Goal: Task Accomplishment & Management: Complete application form

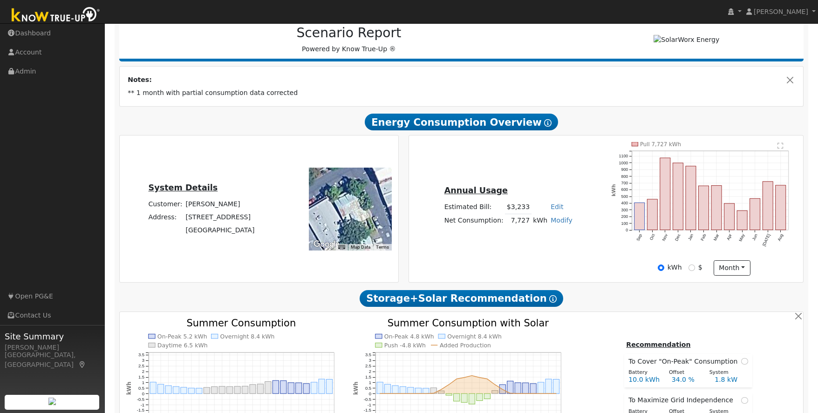
scroll to position [122, 0]
click at [599, 234] on div "Annual Usage Estimated Bill: $3,233 Edit Estimated Bill $ Annual Net Consumptio…" at bounding box center [606, 210] width 391 height 134
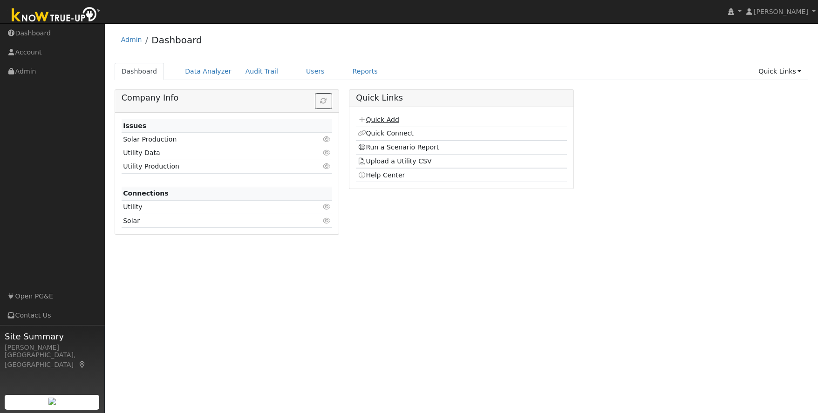
click at [390, 120] on link "Quick Add" at bounding box center [378, 119] width 41 height 7
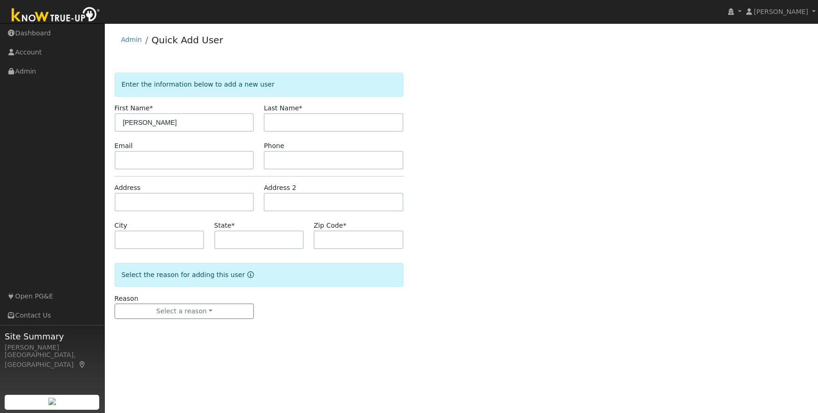
type input "[PERSON_NAME]"
type input "[EMAIL_ADDRESS][DOMAIN_NAME]"
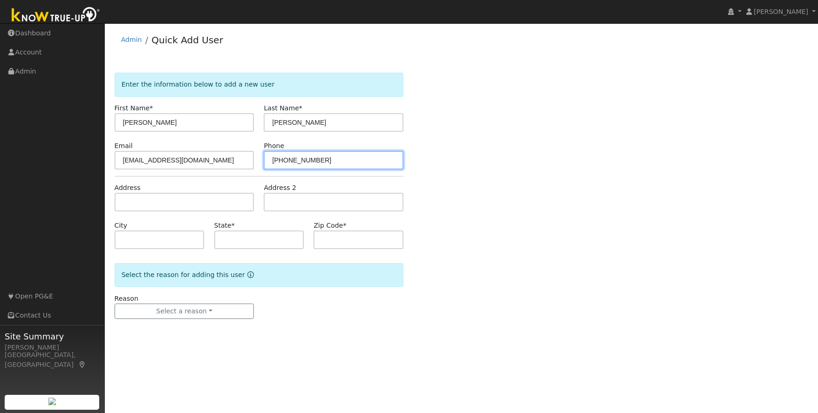
type input "510-207-9434"
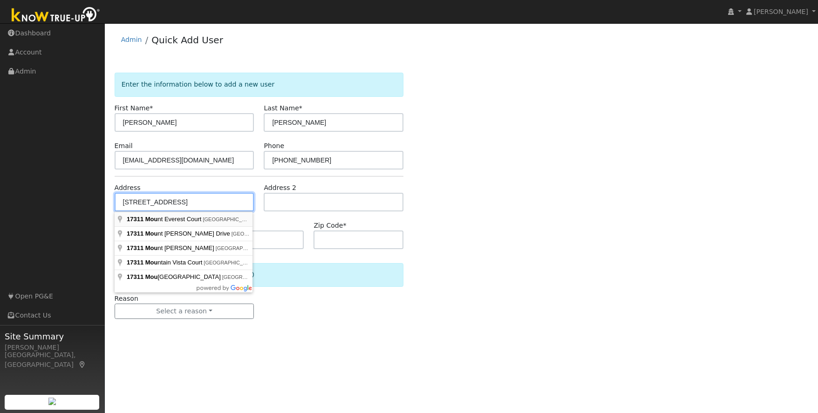
type input "17311 Mount Everest Court"
type input "Sonora"
type input "CA"
type input "95370"
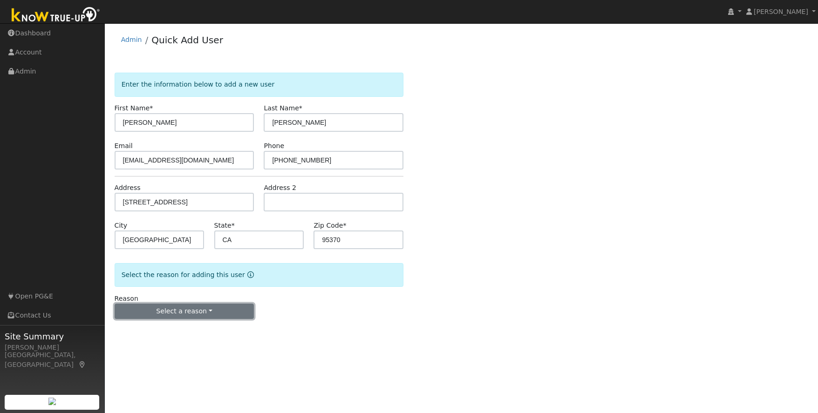
click at [155, 307] on button "Select a reason" at bounding box center [185, 312] width 140 height 16
click at [144, 333] on link "New lead" at bounding box center [166, 330] width 103 height 13
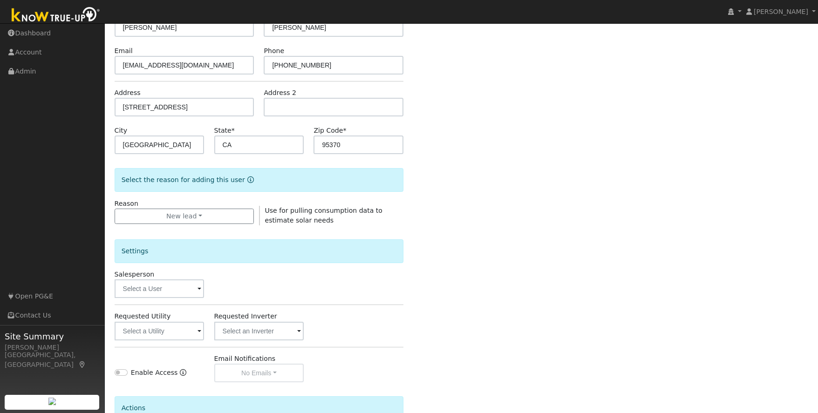
scroll to position [166, 0]
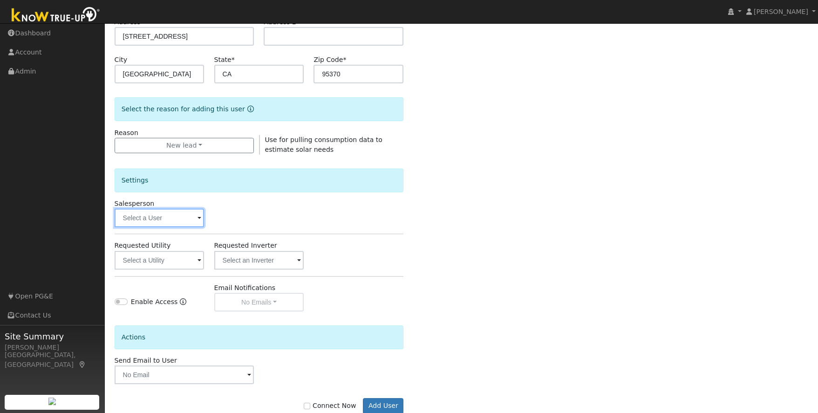
click at [175, 215] on input "text" at bounding box center [160, 218] width 90 height 19
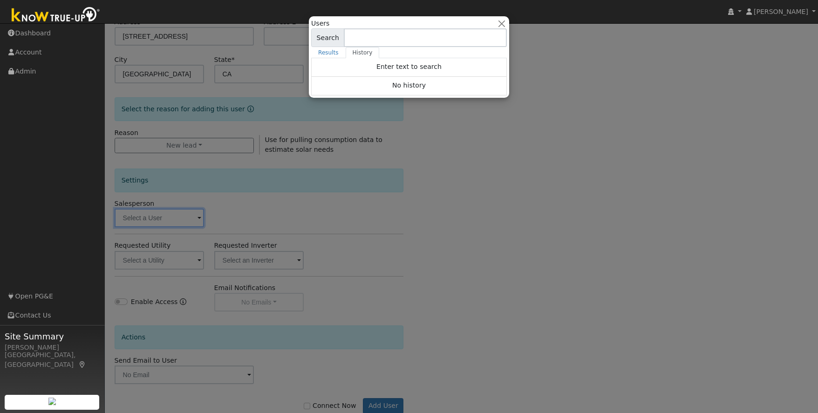
drag, startPoint x: 542, startPoint y: 210, endPoint x: 538, endPoint y: 232, distance: 22.3
click at [542, 210] on div at bounding box center [409, 206] width 818 height 413
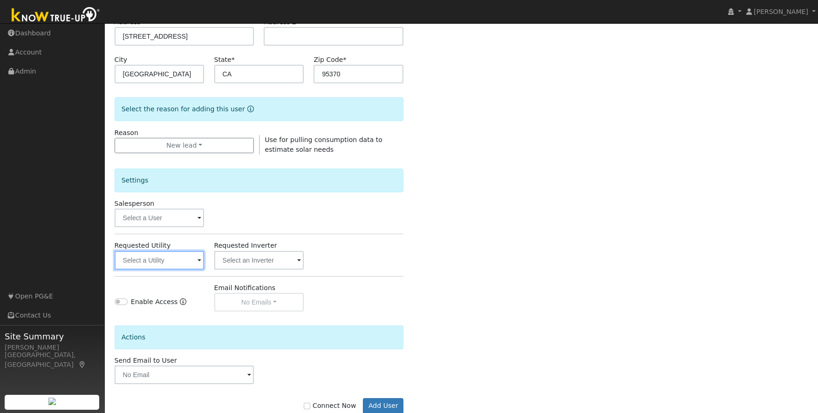
click at [152, 257] on input "text" at bounding box center [160, 260] width 90 height 19
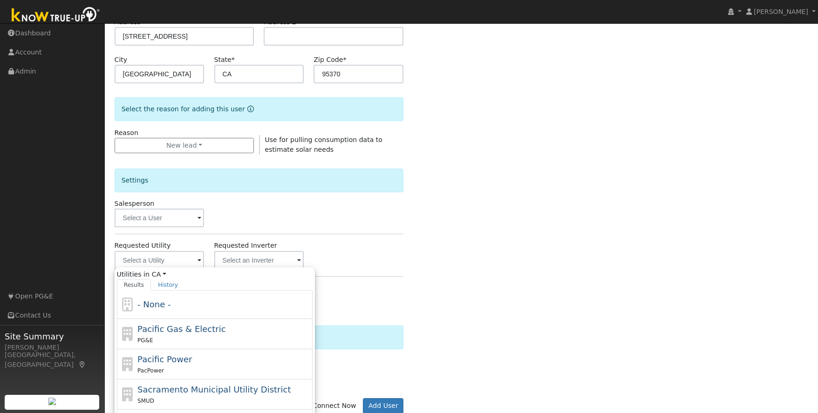
click at [207, 336] on div "PG&E" at bounding box center [223, 341] width 173 height 10
type input "Pacific Gas & Electric"
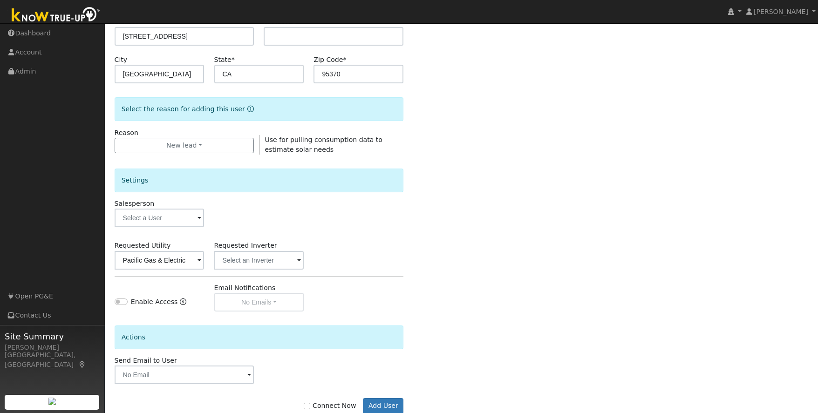
scroll to position [190, 0]
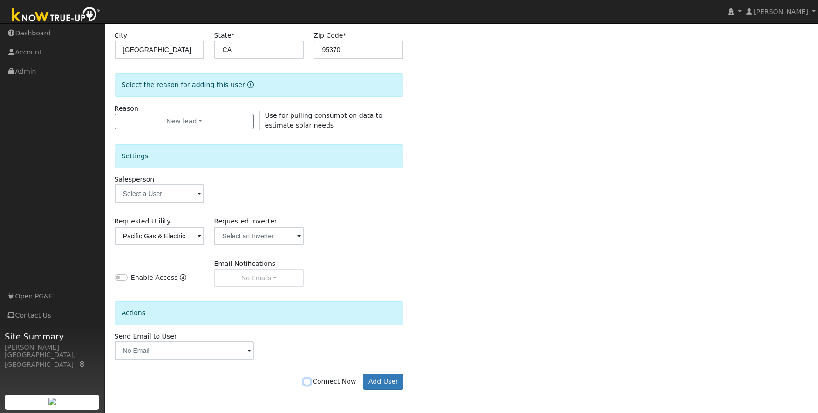
click at [310, 382] on input "Connect Now" at bounding box center [307, 382] width 7 height 7
checkbox input "true"
click at [384, 382] on button "Add User" at bounding box center [383, 382] width 41 height 16
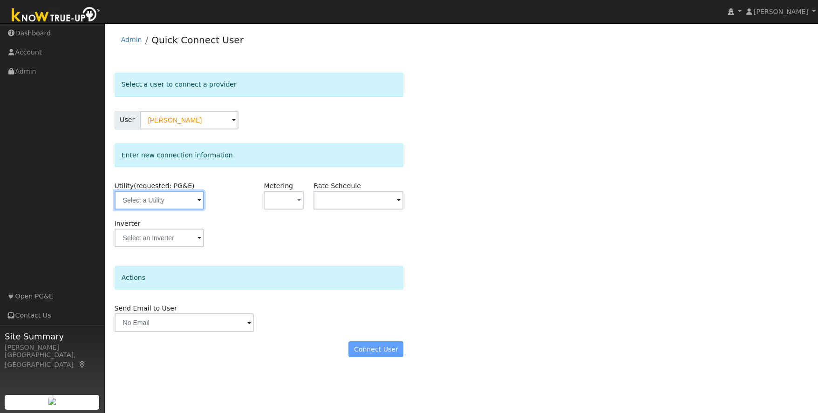
click at [160, 199] on input "text" at bounding box center [160, 200] width 90 height 19
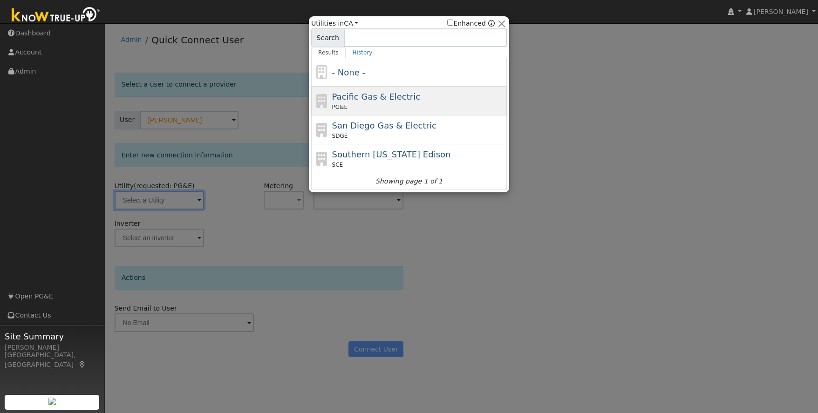
click at [432, 96] on div "Pacific Gas & Electric PG&E" at bounding box center [418, 100] width 173 height 21
type input "PG&E"
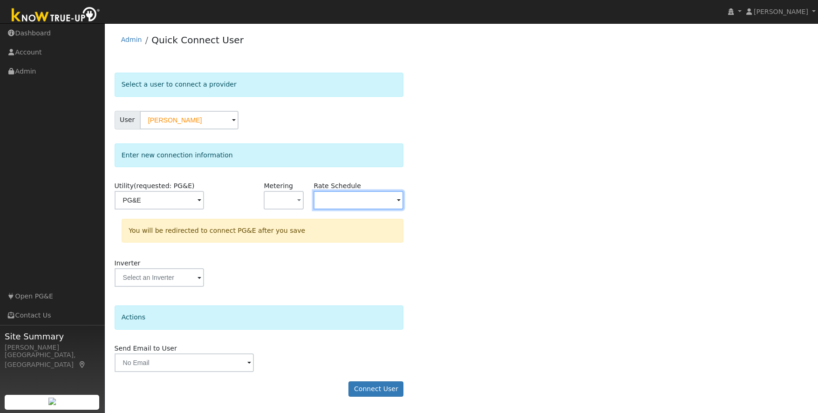
click at [205, 201] on input "text" at bounding box center [160, 200] width 90 height 19
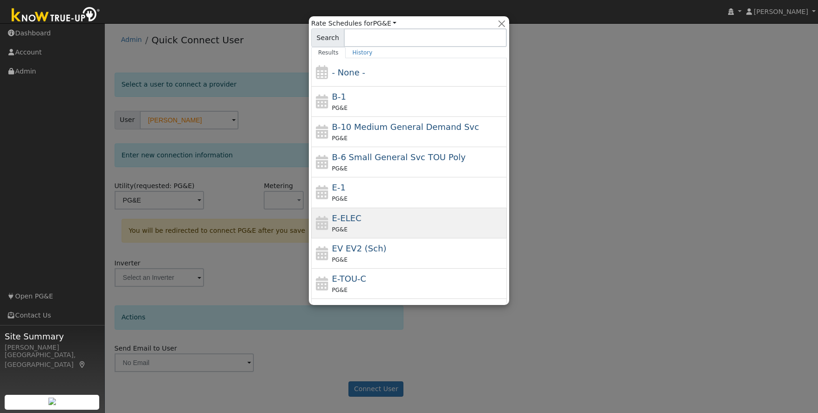
click at [358, 223] on span "E-ELEC" at bounding box center [346, 218] width 29 height 10
type input "E-ELEC"
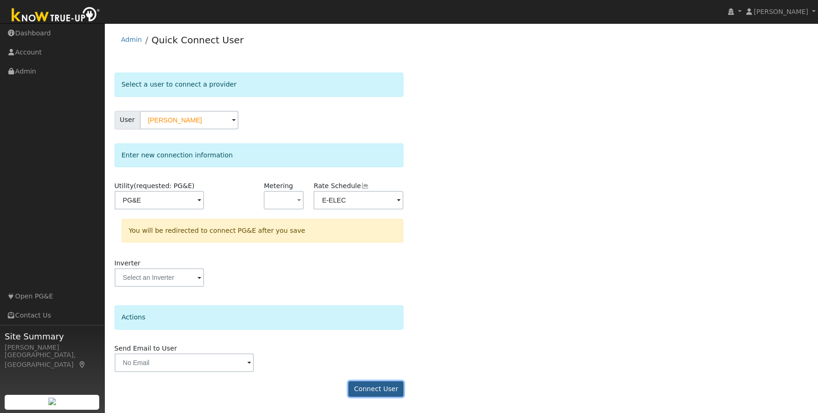
click at [364, 388] on button "Connect User" at bounding box center [376, 390] width 55 height 16
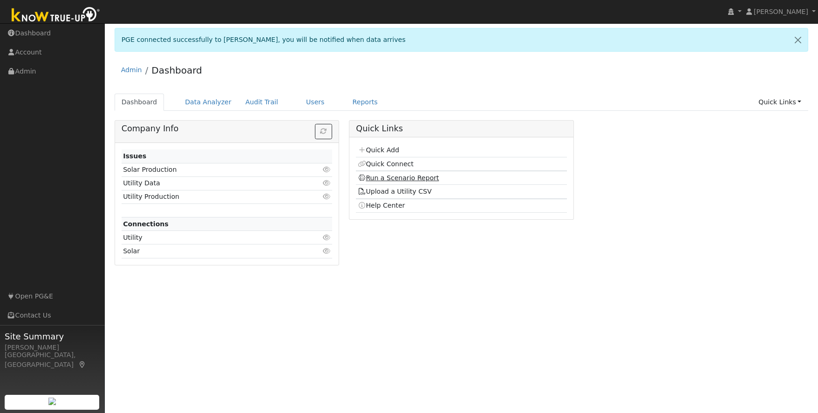
click at [389, 178] on link "Run a Scenario Report" at bounding box center [399, 177] width 82 height 7
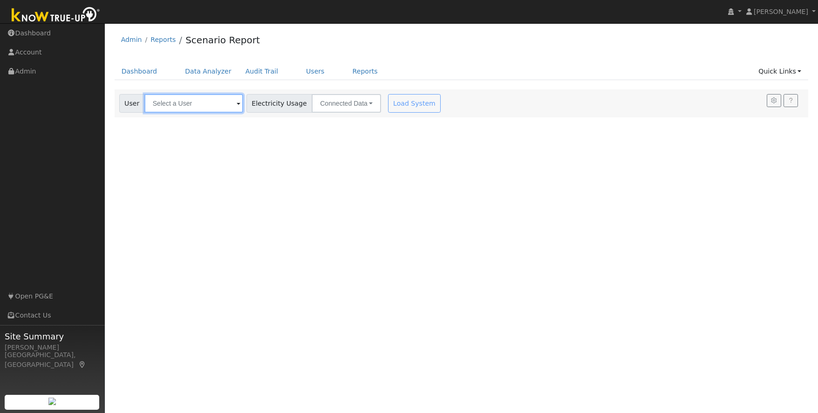
click at [169, 106] on input "text" at bounding box center [193, 103] width 99 height 19
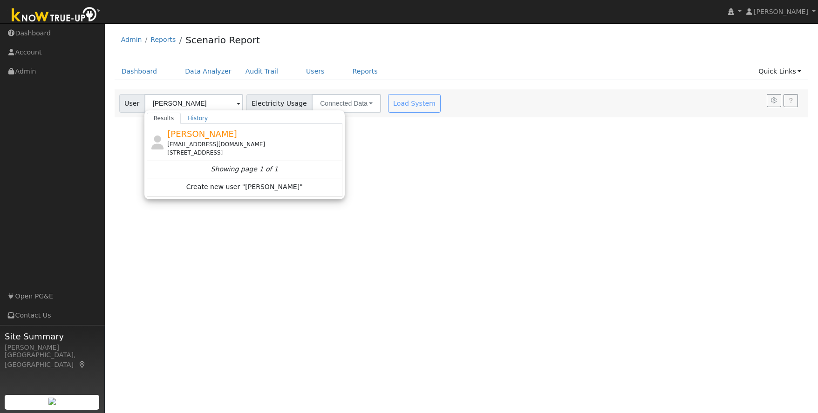
click at [221, 151] on div "[STREET_ADDRESS]" at bounding box center [253, 153] width 173 height 8
type input "[PERSON_NAME]"
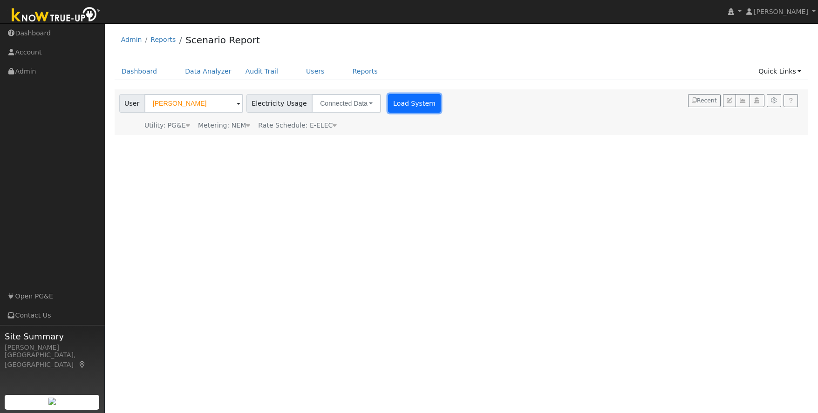
click at [402, 100] on button "Load System" at bounding box center [414, 103] width 53 height 19
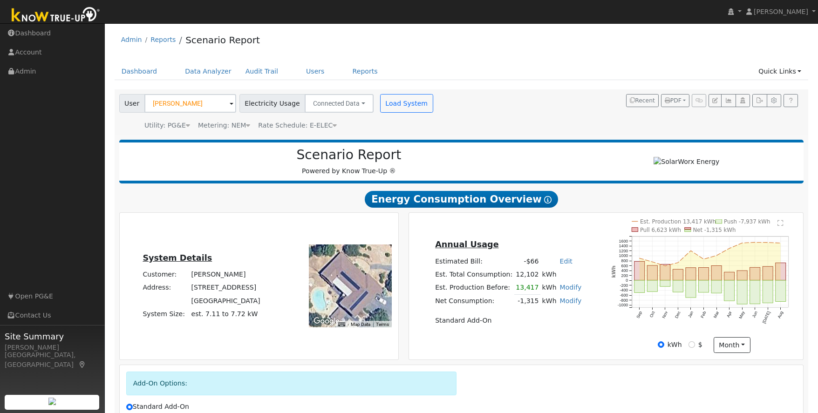
click at [591, 238] on div "Annual Usage Estimated Bill: -$66 Edit Estimated Bill $ Annual Est. Total Consu…" at bounding box center [606, 287] width 391 height 134
click at [21, 71] on link "Admin" at bounding box center [52, 71] width 105 height 19
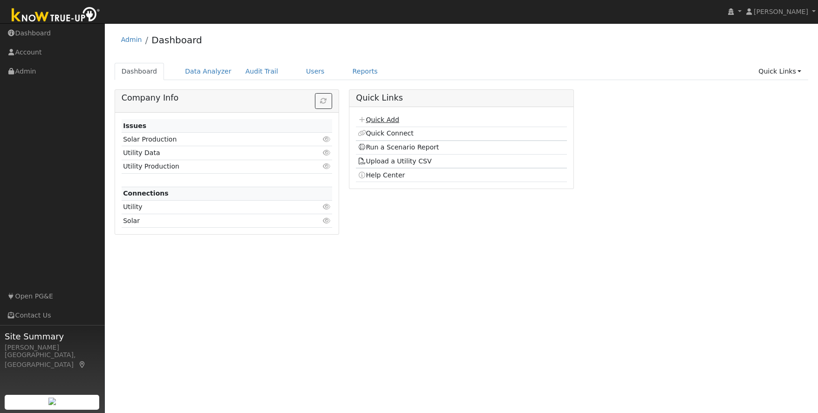
click at [380, 118] on link "Quick Add" at bounding box center [378, 119] width 41 height 7
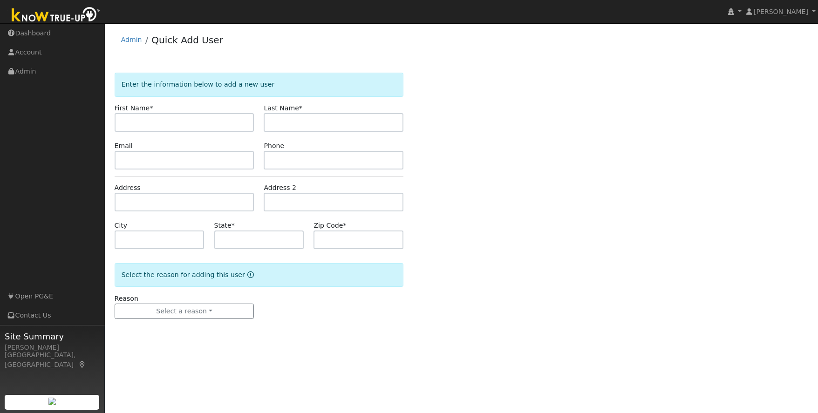
click at [146, 121] on input "text" at bounding box center [185, 122] width 140 height 19
drag, startPoint x: 186, startPoint y: 123, endPoint x: 142, endPoint y: 123, distance: 44.3
click at [142, 123] on input "[PERSON_NAME] tenant" at bounding box center [185, 122] width 140 height 19
type input "[PERSON_NAME]"
click at [276, 124] on input "text" at bounding box center [334, 122] width 140 height 19
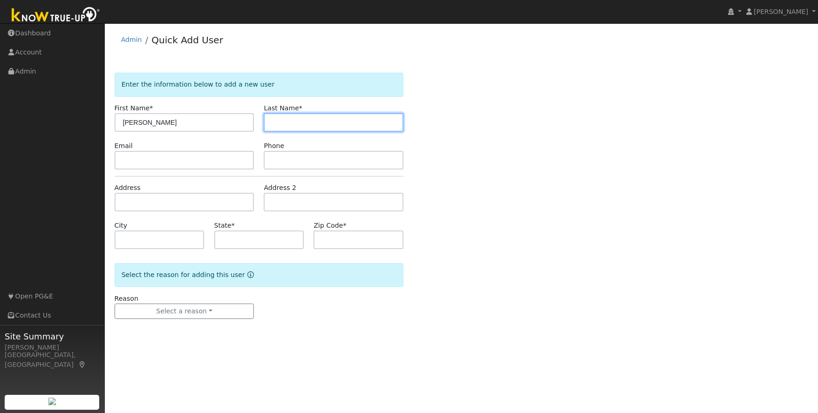
paste input "Fowler tenant"
type input "Fowler tenant"
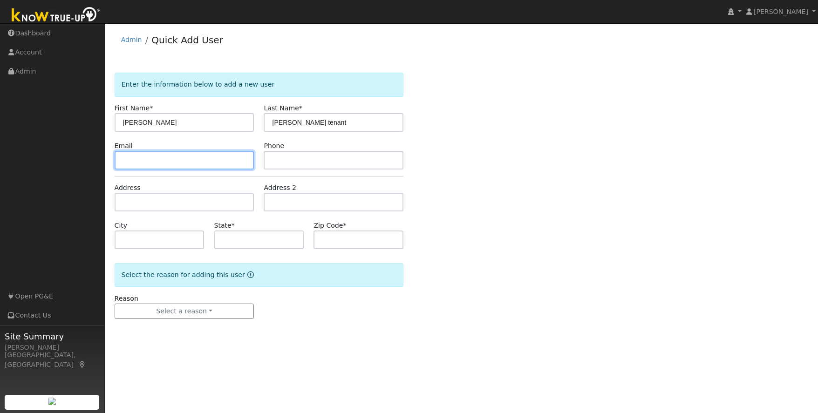
click at [138, 162] on input "text" at bounding box center [185, 160] width 140 height 19
type input "jillian.sartin@yahoo.com"
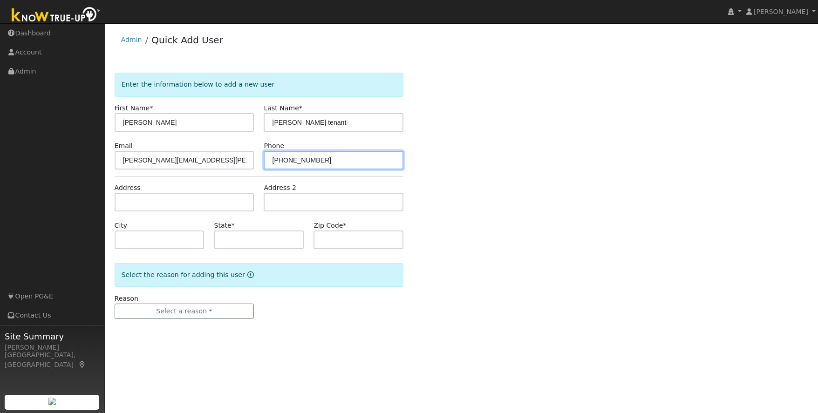
type input "209-277-0360"
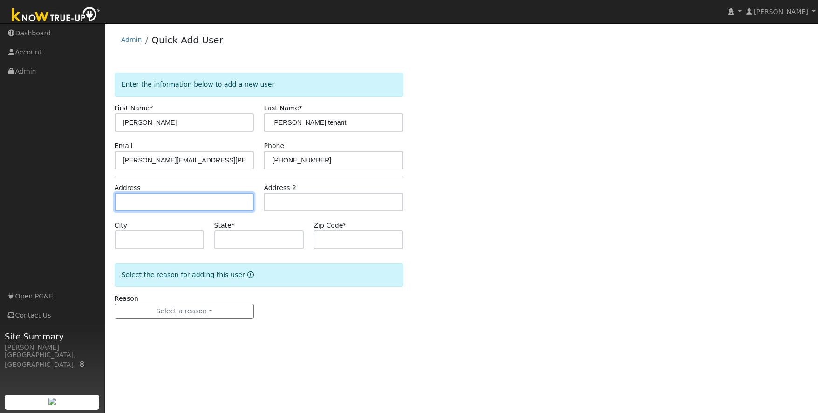
click at [121, 204] on input "text" at bounding box center [185, 202] width 140 height 19
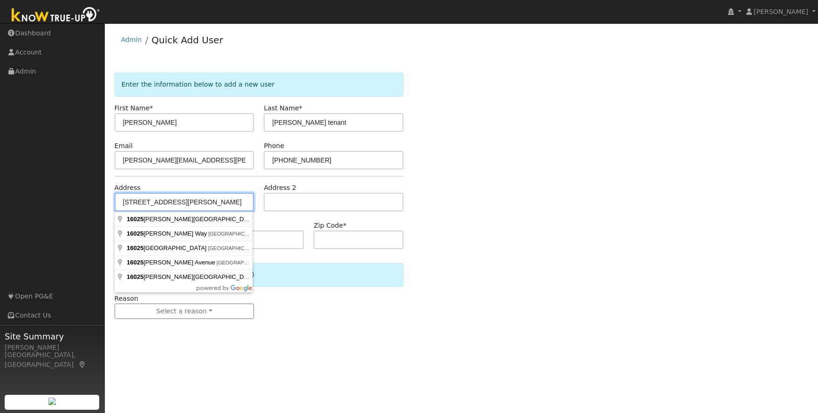
type input "16025 Willms Road"
type input "Oakdale"
type input "CA"
type input "95361"
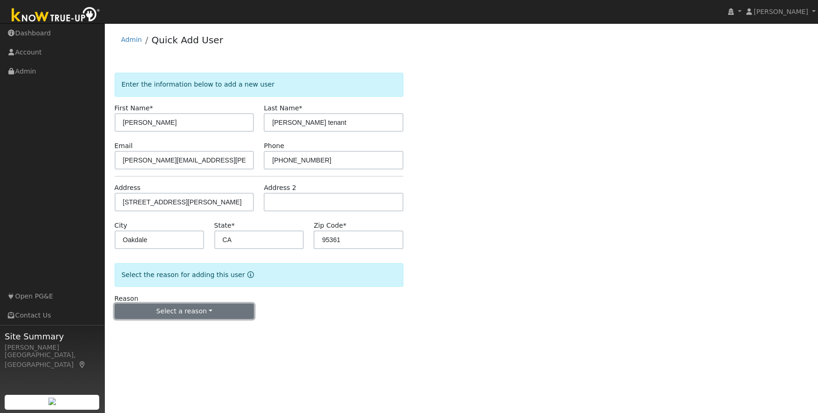
click at [185, 312] on button "Select a reason" at bounding box center [185, 312] width 140 height 16
click at [157, 329] on link "New lead" at bounding box center [166, 330] width 103 height 13
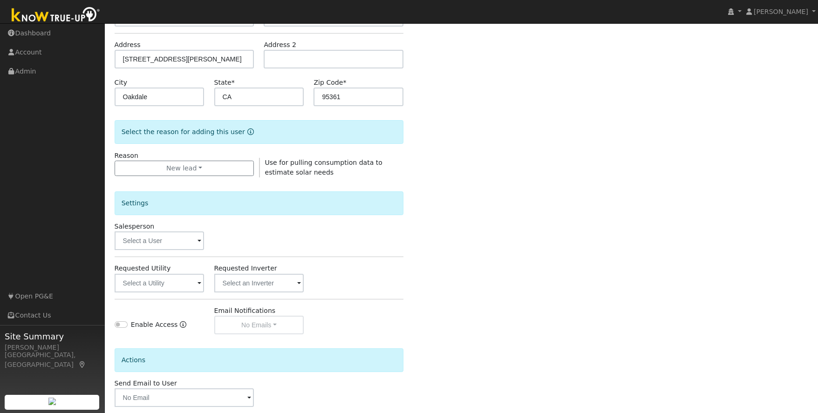
scroll to position [165, 0]
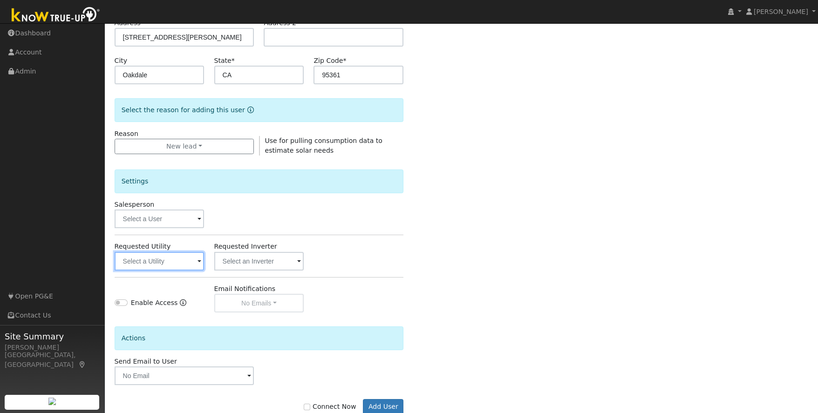
click at [161, 261] on input "text" at bounding box center [160, 261] width 90 height 19
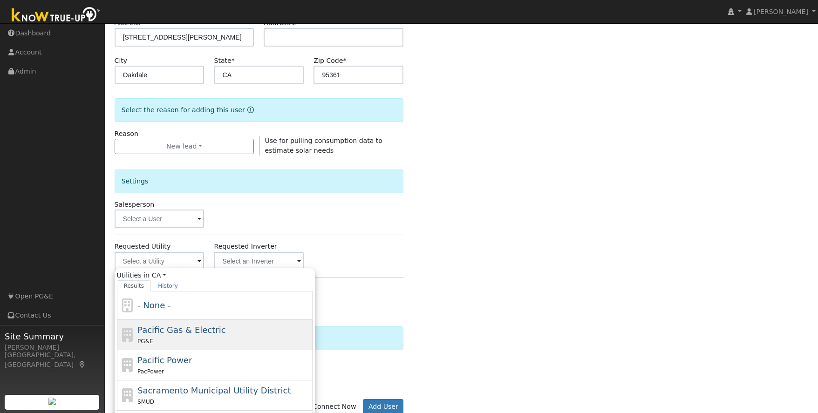
drag, startPoint x: 201, startPoint y: 328, endPoint x: 196, endPoint y: 330, distance: 5.6
click at [201, 329] on span "Pacific Gas & Electric" at bounding box center [181, 330] width 88 height 10
type input "Pacific Gas & Electric"
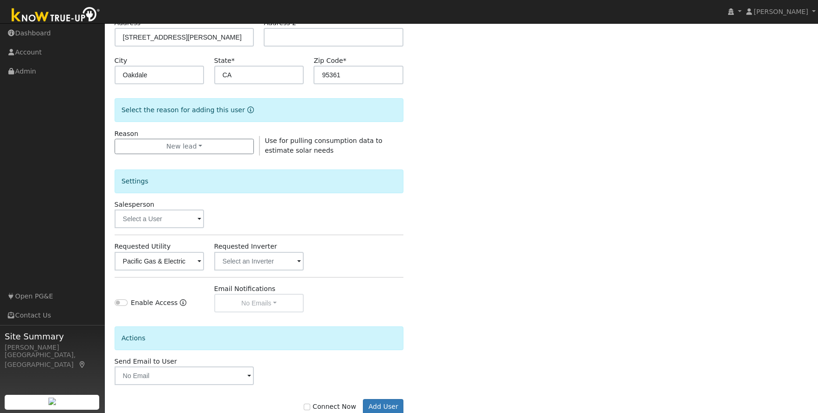
scroll to position [190, 0]
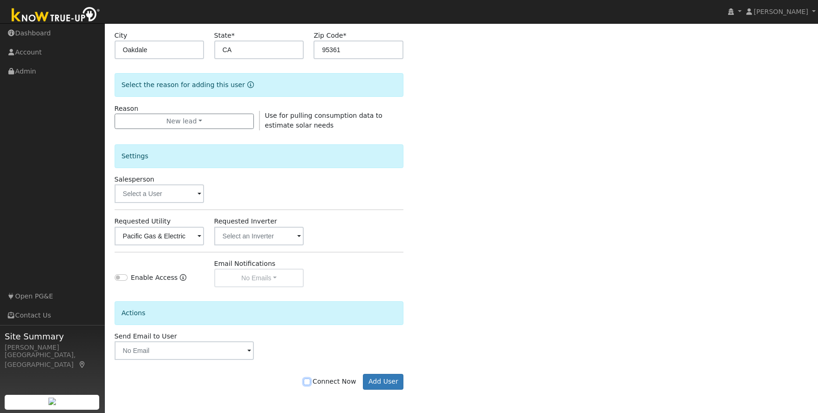
drag, startPoint x: 312, startPoint y: 383, endPoint x: 318, endPoint y: 384, distance: 5.9
click at [310, 383] on input "Connect Now" at bounding box center [307, 382] width 7 height 7
checkbox input "true"
click at [378, 383] on button "Add User" at bounding box center [383, 382] width 41 height 16
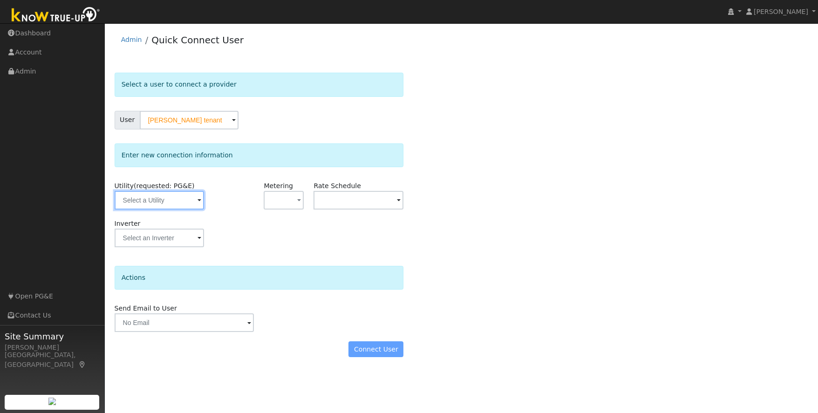
click at [170, 201] on input "text" at bounding box center [160, 200] width 90 height 19
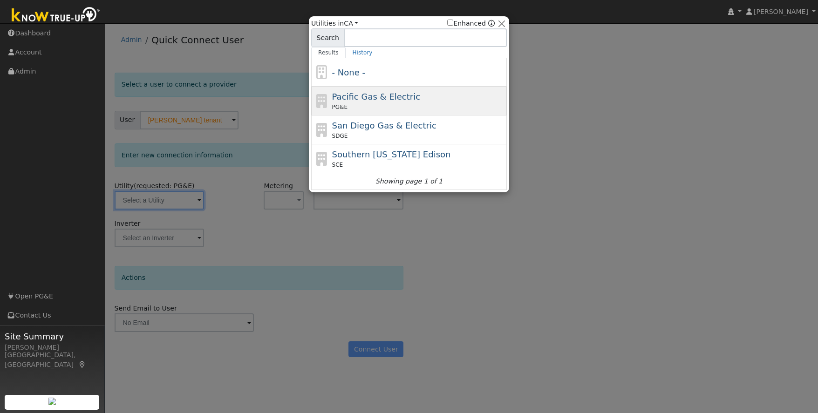
click at [456, 97] on div "Pacific Gas & Electric PG&E" at bounding box center [418, 100] width 173 height 21
type input "PG&E"
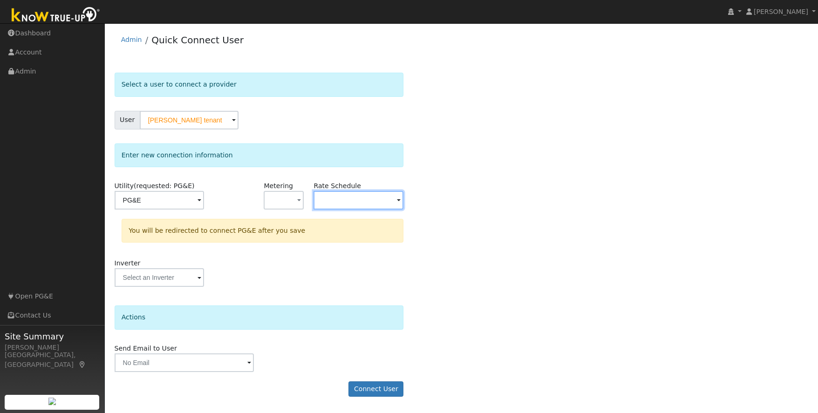
click at [205, 196] on input "text" at bounding box center [160, 200] width 90 height 19
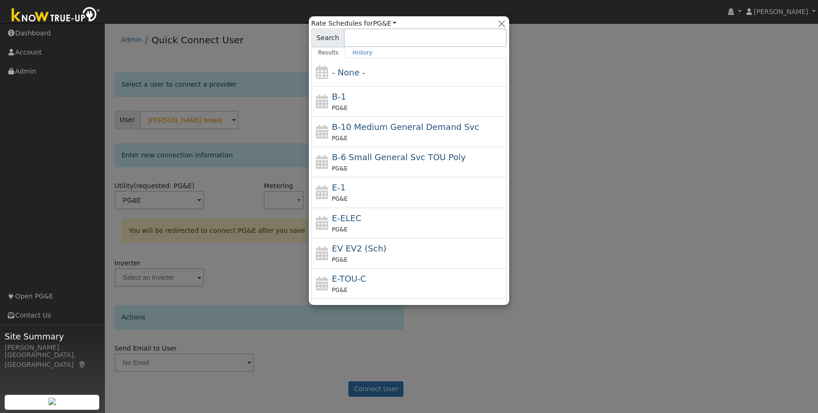
drag, startPoint x: 353, startPoint y: 223, endPoint x: 346, endPoint y: 223, distance: 7.5
click at [353, 223] on div "E-ELEC PG&E" at bounding box center [418, 223] width 173 height 22
type input "E-ELEC"
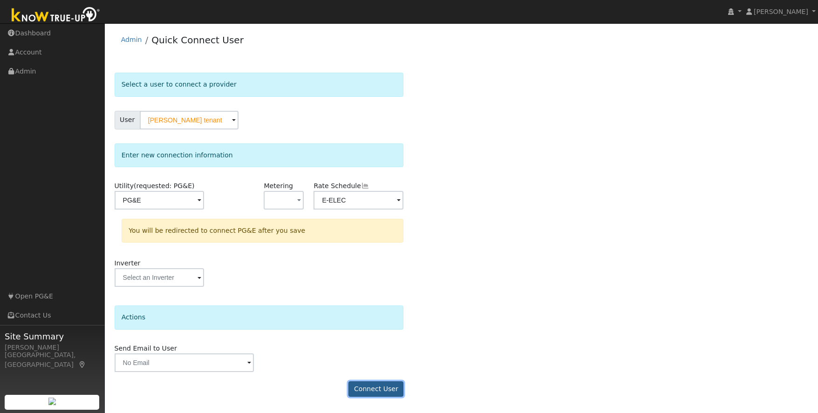
click at [371, 389] on button "Connect User" at bounding box center [376, 390] width 55 height 16
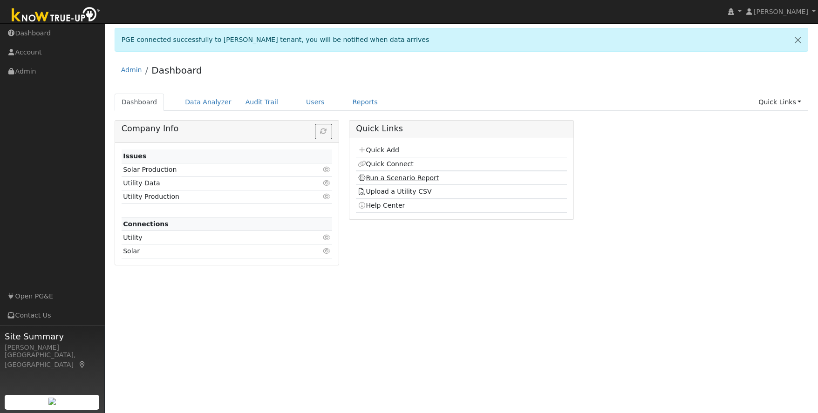
click at [409, 177] on link "Run a Scenario Report" at bounding box center [399, 177] width 82 height 7
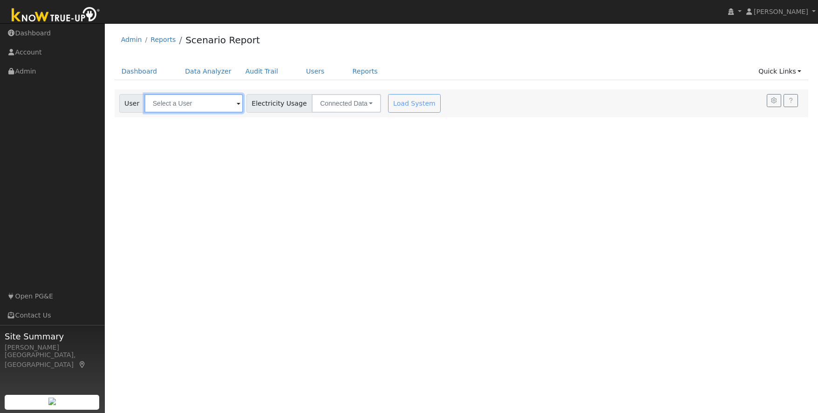
click at [185, 101] on input "text" at bounding box center [193, 103] width 99 height 19
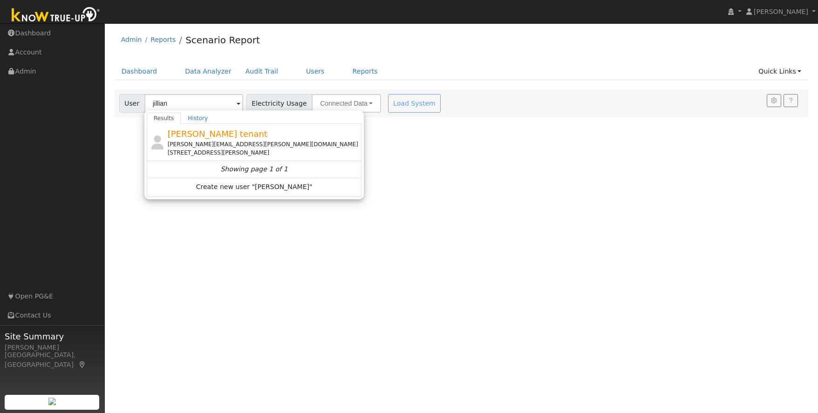
click at [206, 142] on div "jillian.sartin@yahoo.com" at bounding box center [264, 144] width 192 height 8
type input "[PERSON_NAME] tenant"
